Goal: Information Seeking & Learning: Learn about a topic

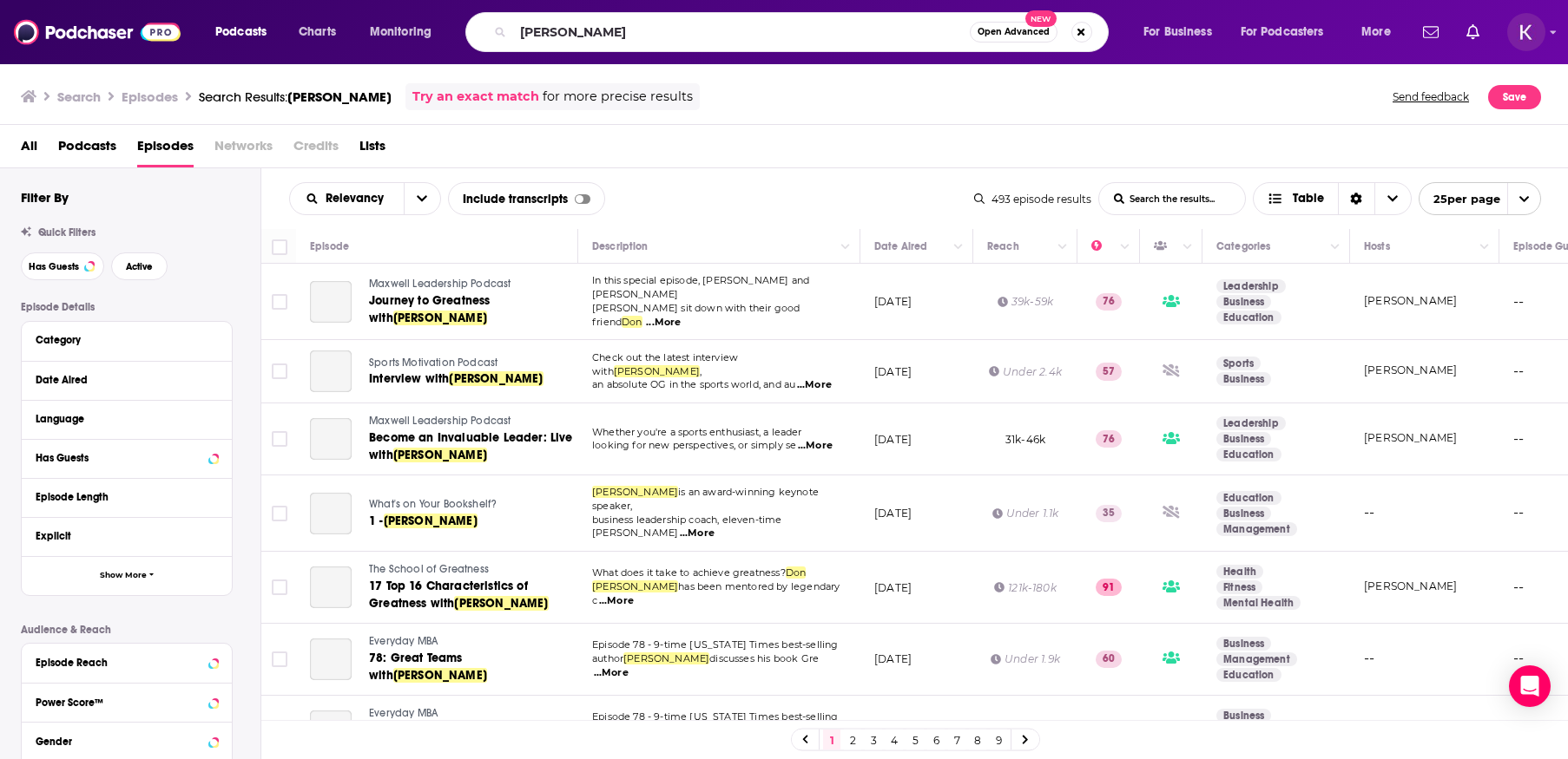
scroll to position [1306, 0]
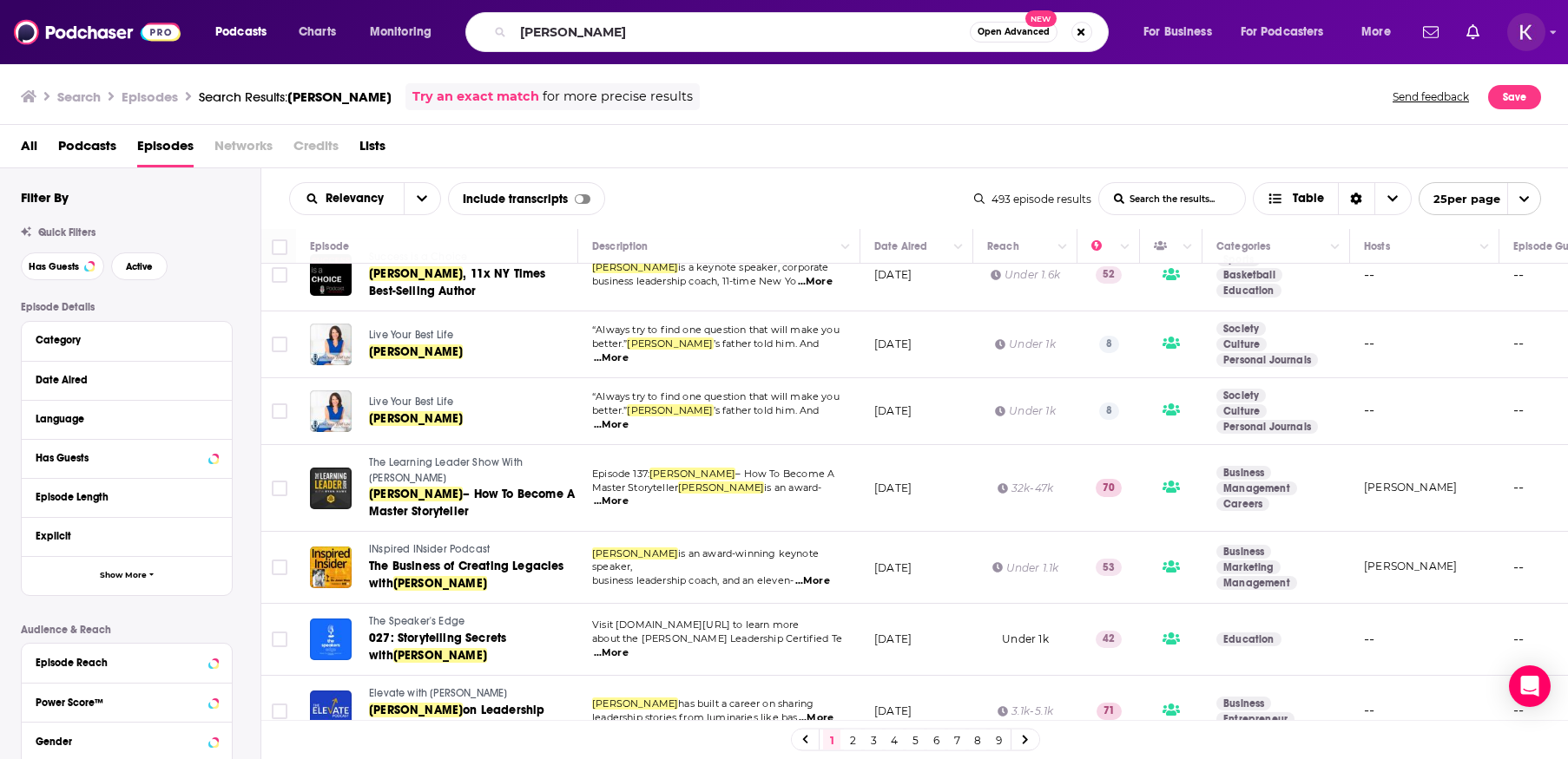
drag, startPoint x: 610, startPoint y: 29, endPoint x: 510, endPoint y: 19, distance: 100.5
click at [510, 19] on div "[PERSON_NAME] Open Advanced New" at bounding box center [787, 31] width 643 height 40
type input "value creators"
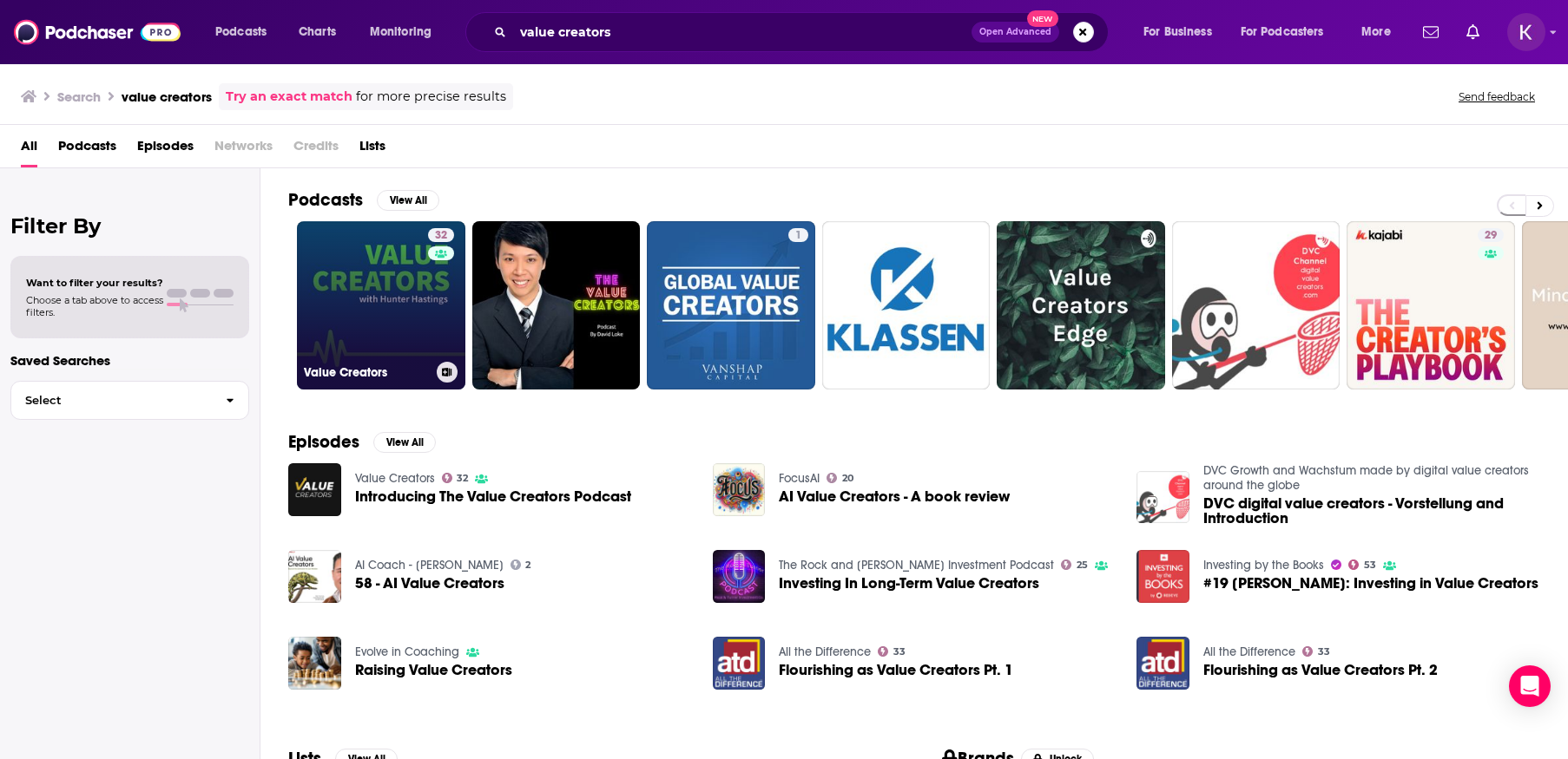
click at [415, 289] on link "32 Value Creators" at bounding box center [381, 305] width 168 height 168
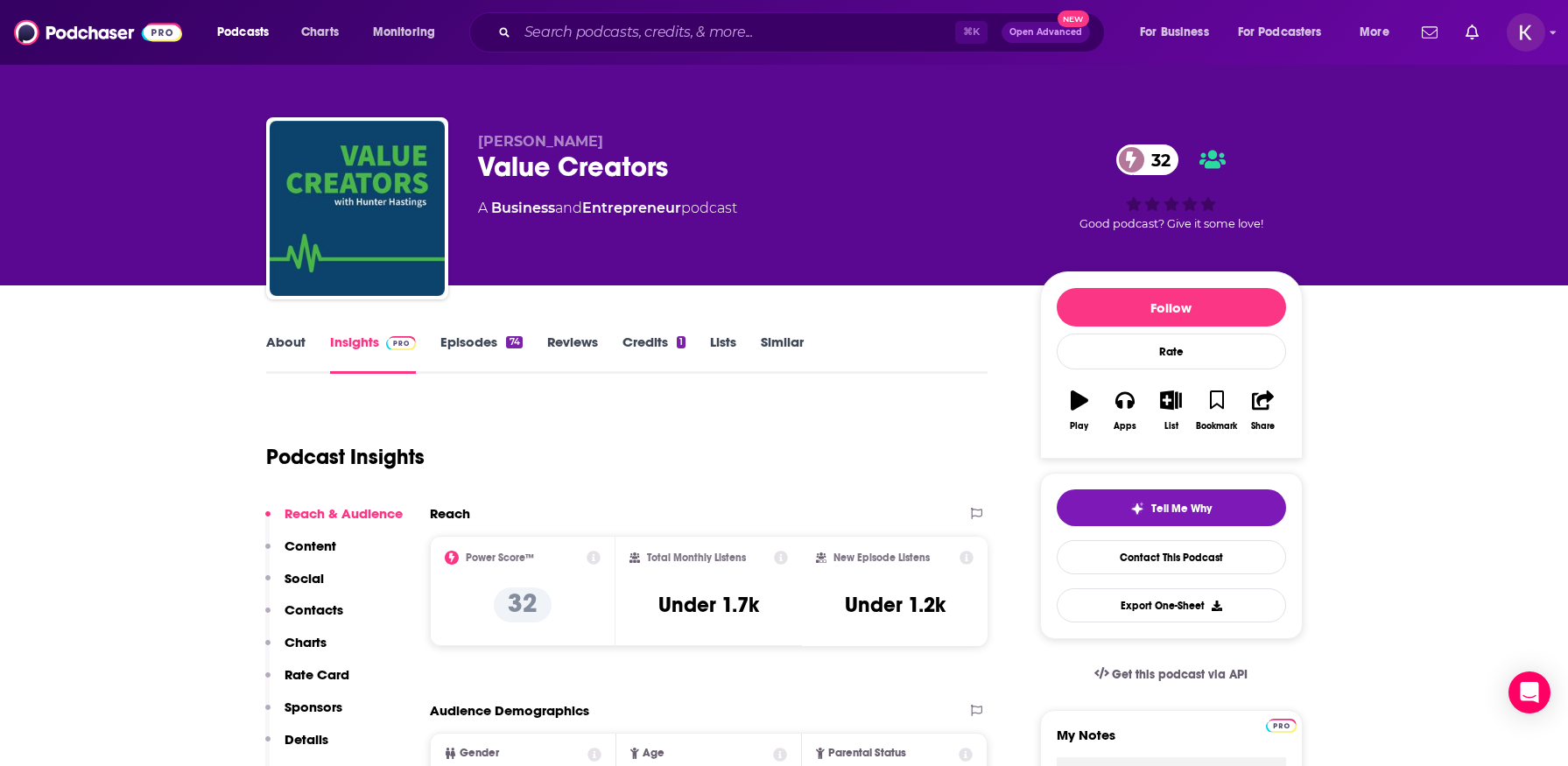
click at [287, 347] on link "About" at bounding box center [286, 353] width 40 height 41
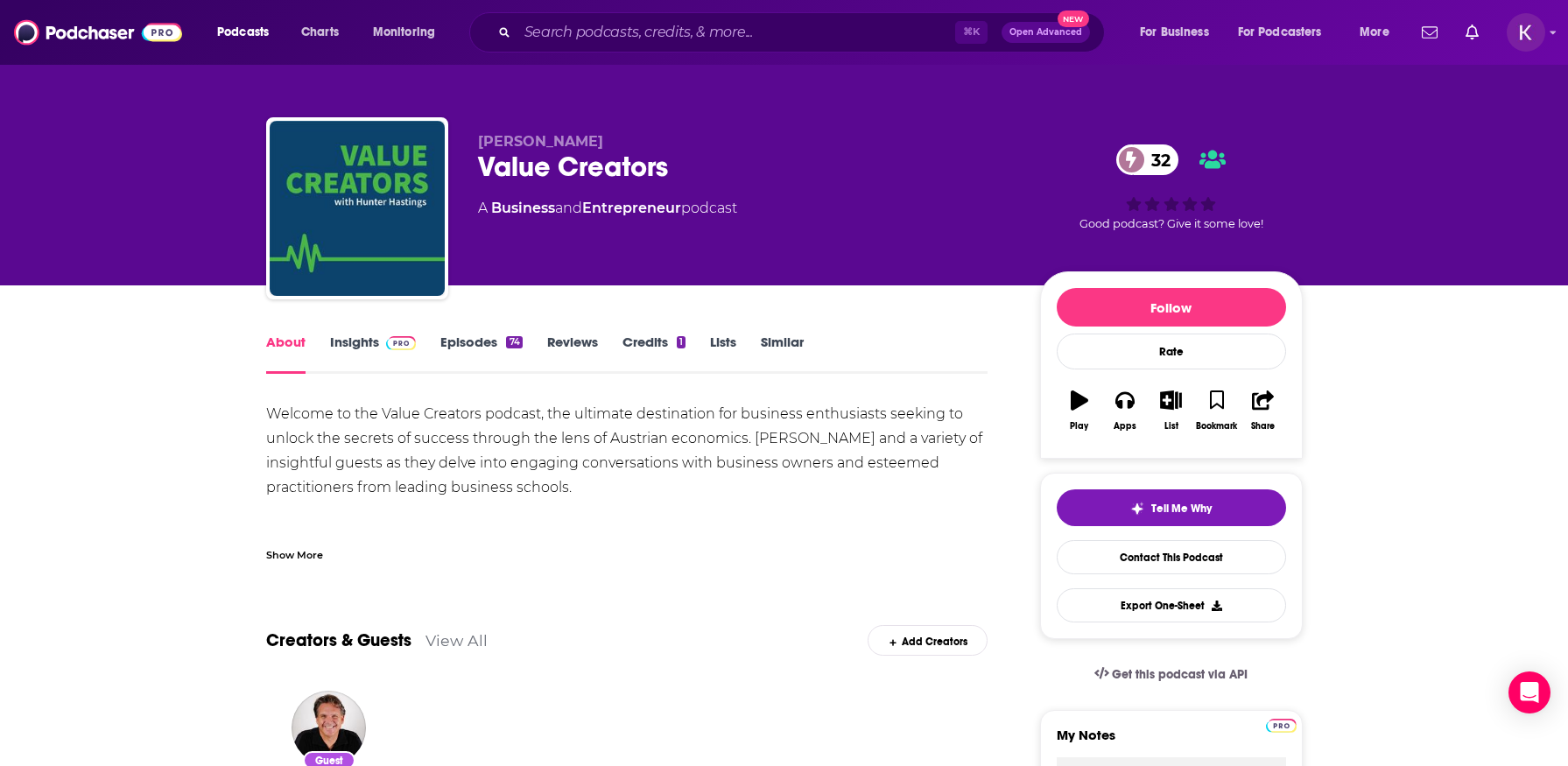
click at [308, 554] on div "Show More" at bounding box center [294, 554] width 57 height 17
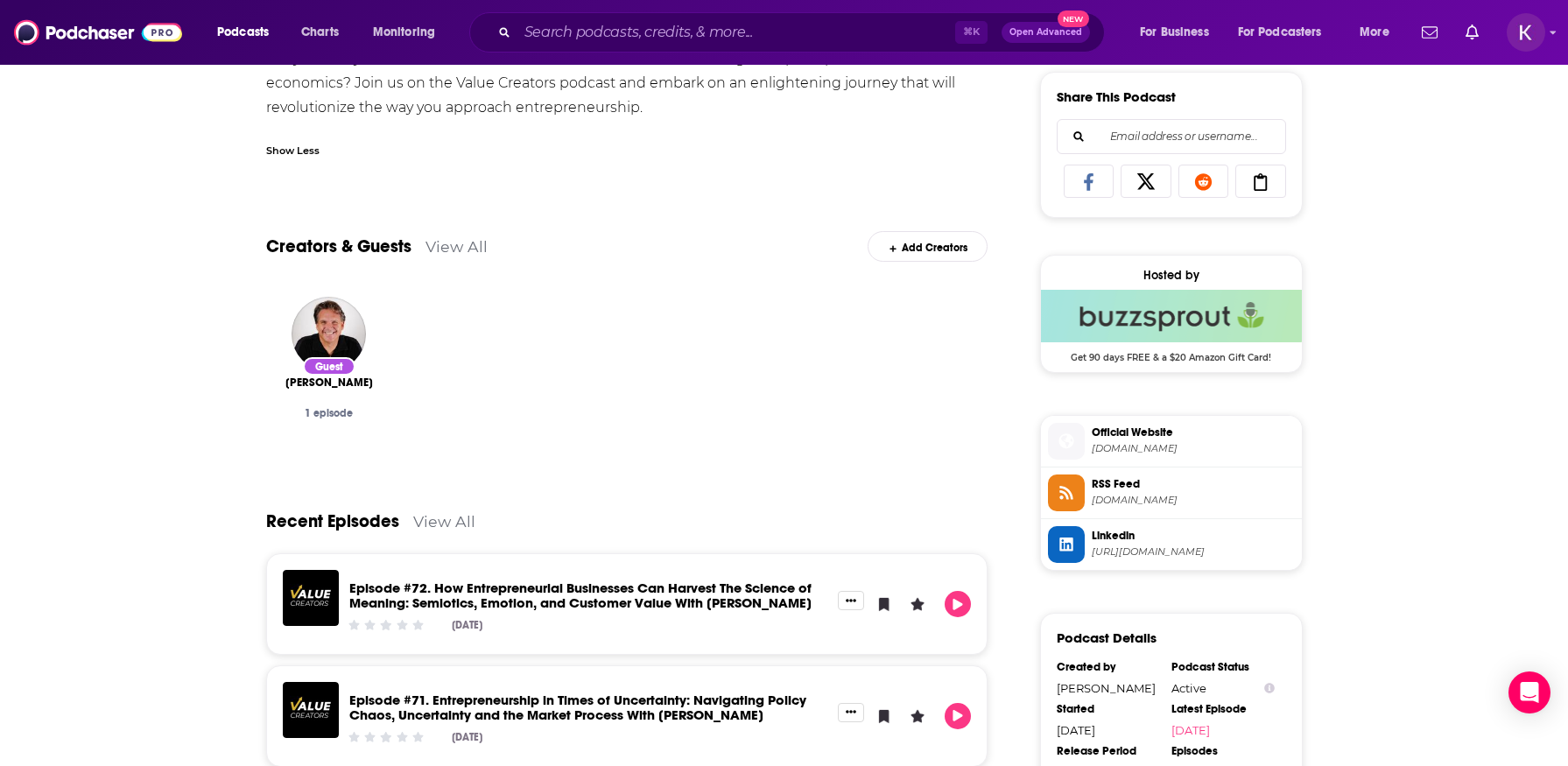
scroll to position [1316, 0]
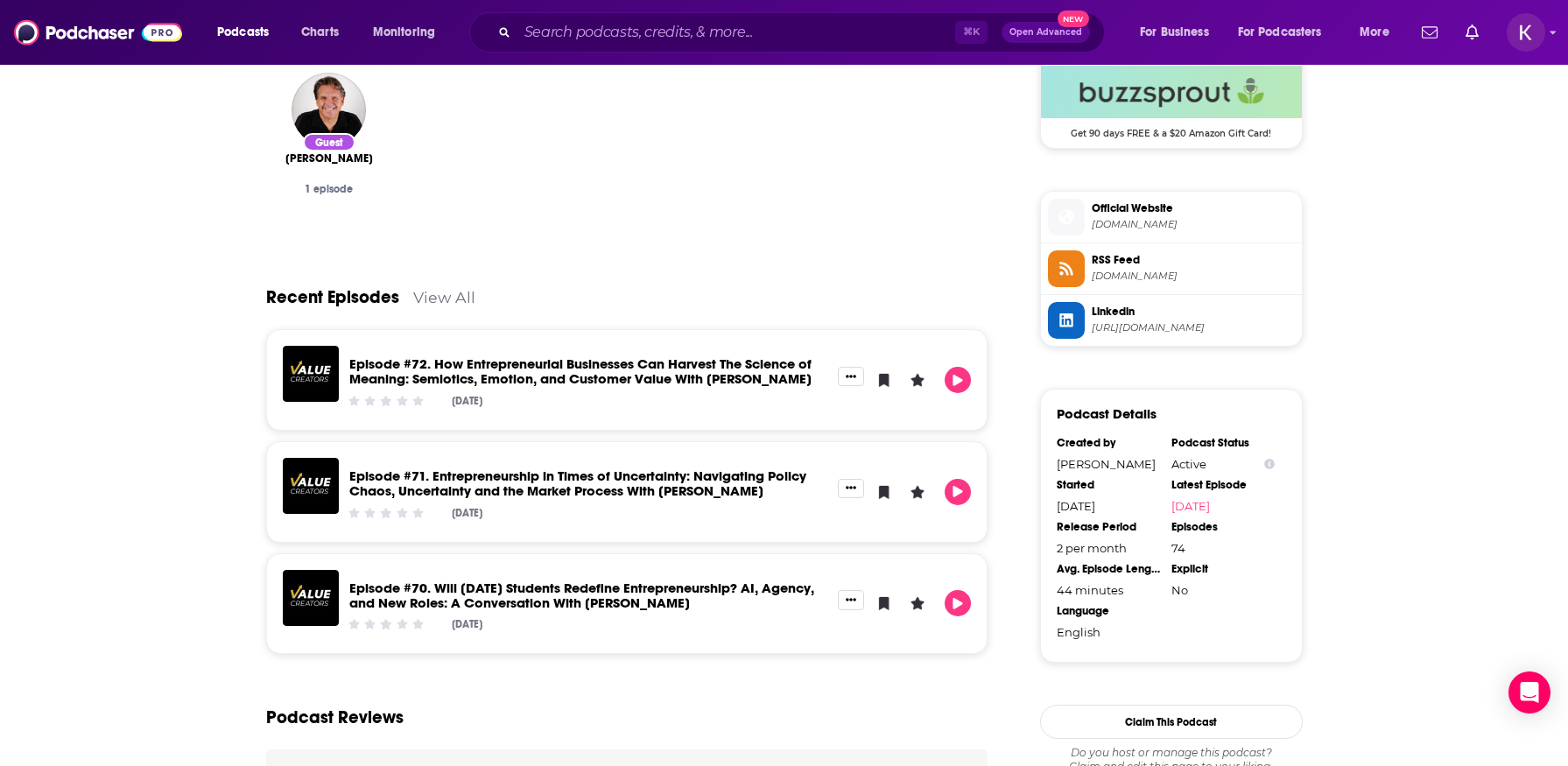
click at [1142, 227] on span "[DOMAIN_NAME]" at bounding box center [1193, 224] width 203 height 13
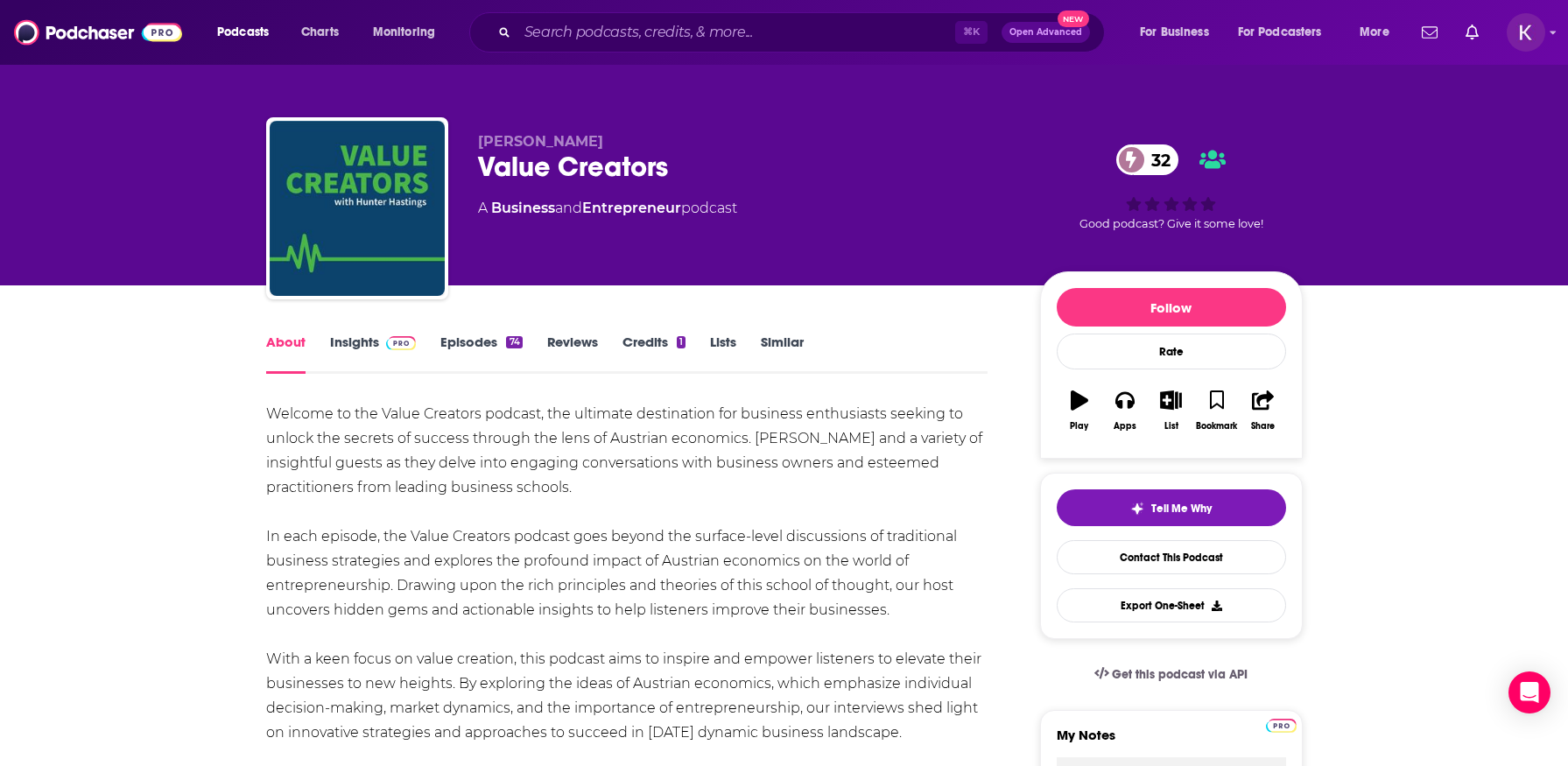
click at [356, 347] on link "Insights" at bounding box center [373, 353] width 86 height 41
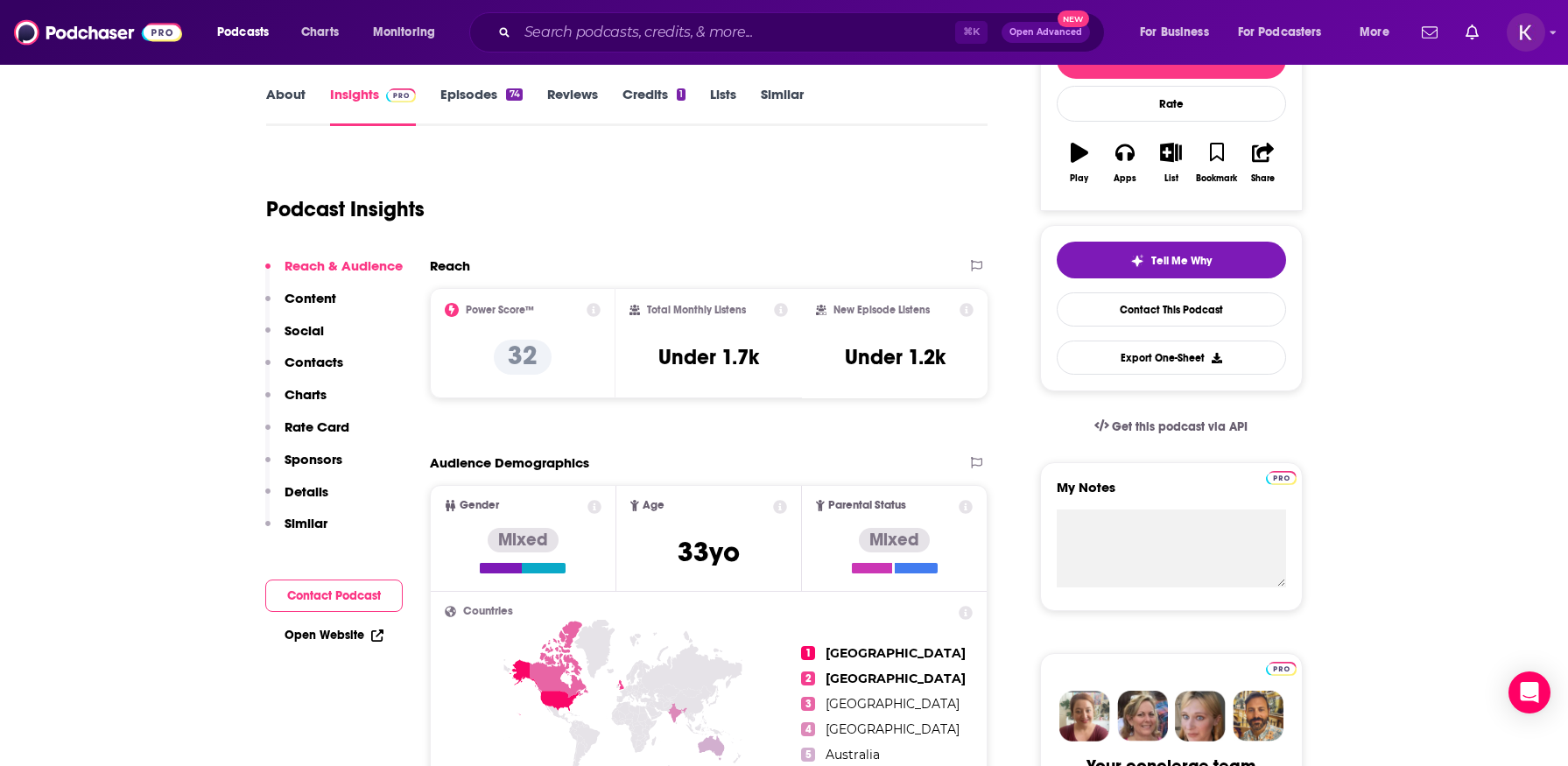
scroll to position [251, 0]
